Goal: Find contact information: Find contact information

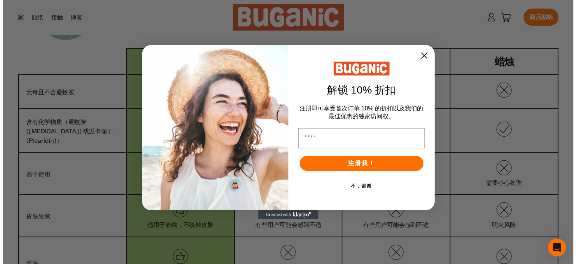
scroll to position [2146, 0]
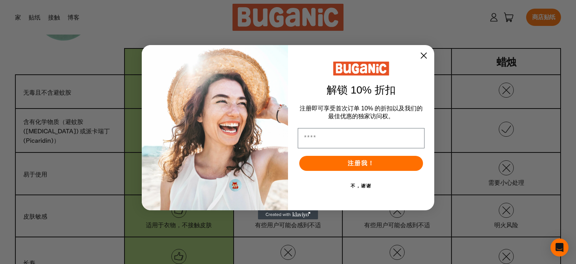
click at [421, 53] on circle "关闭对话框" at bounding box center [423, 55] width 13 height 13
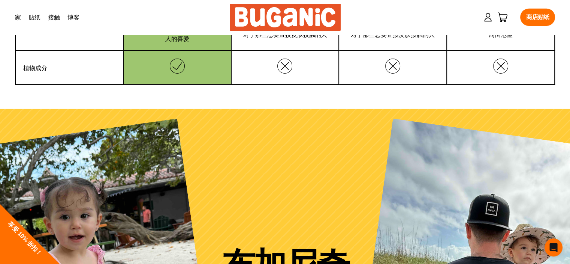
scroll to position [2438, 0]
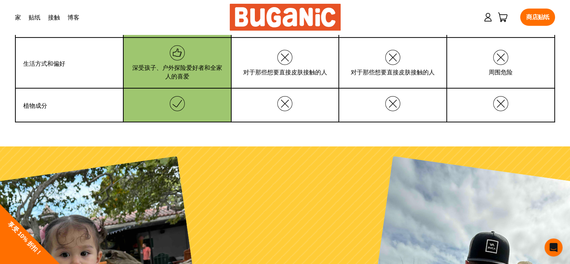
click at [60, 18] on font "接触" at bounding box center [54, 18] width 12 height 8
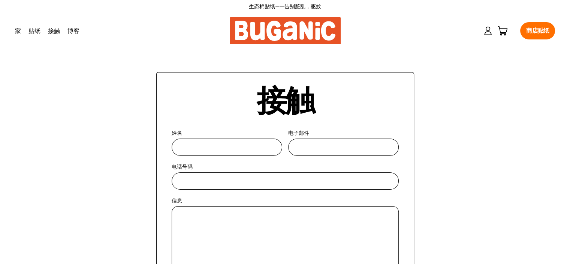
click at [25, 36] on link "家" at bounding box center [18, 30] width 14 height 19
